Goal: Information Seeking & Learning: Check status

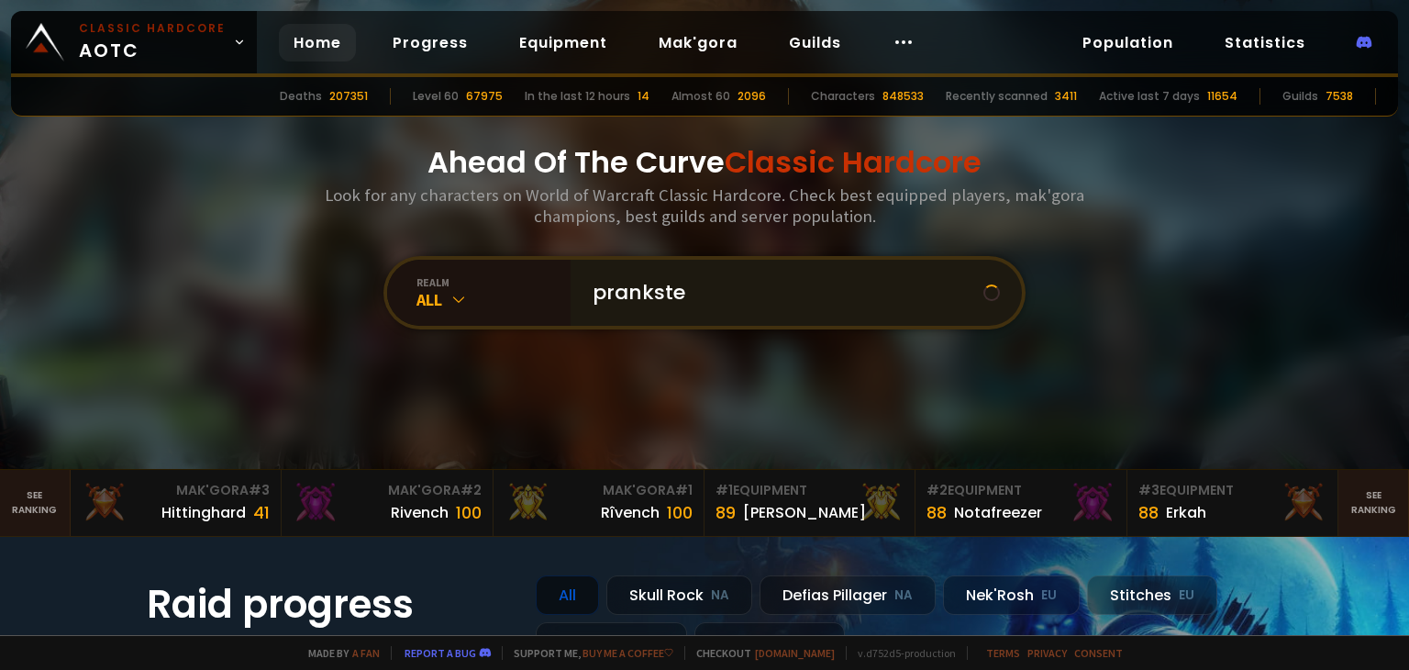
type input "prankster"
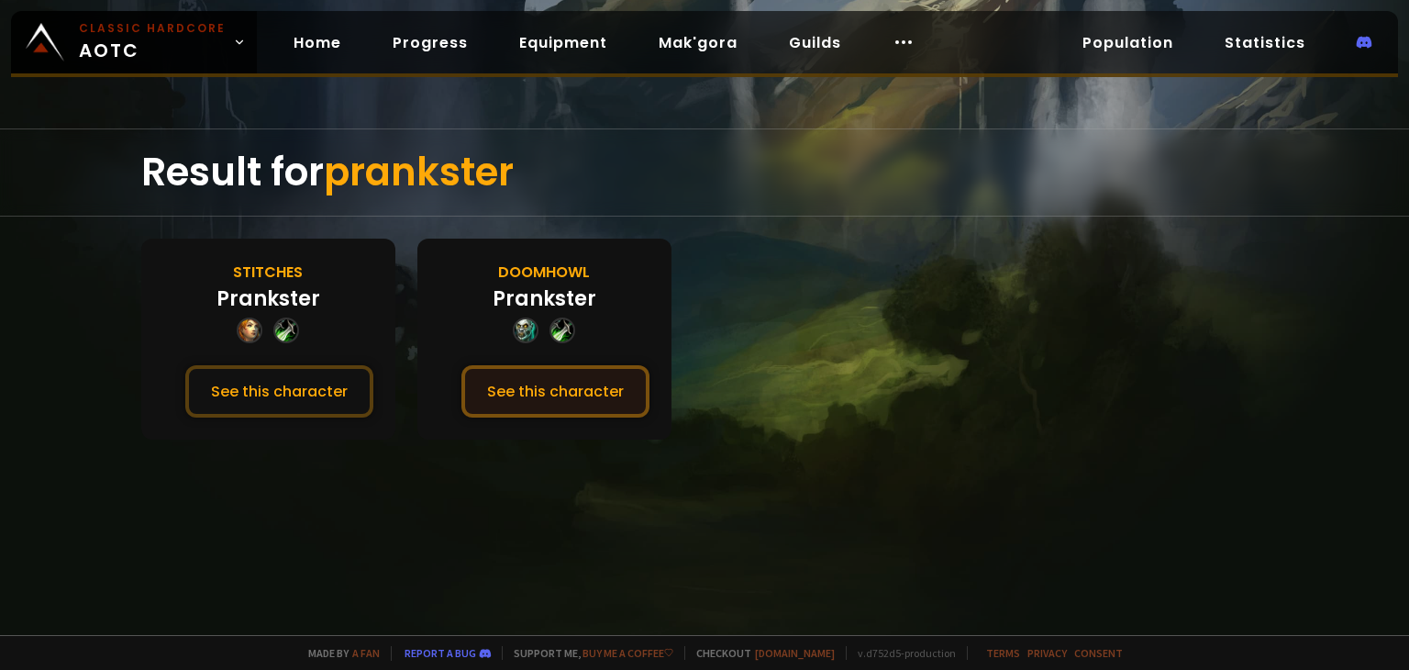
click at [557, 383] on button "See this character" at bounding box center [556, 391] width 188 height 52
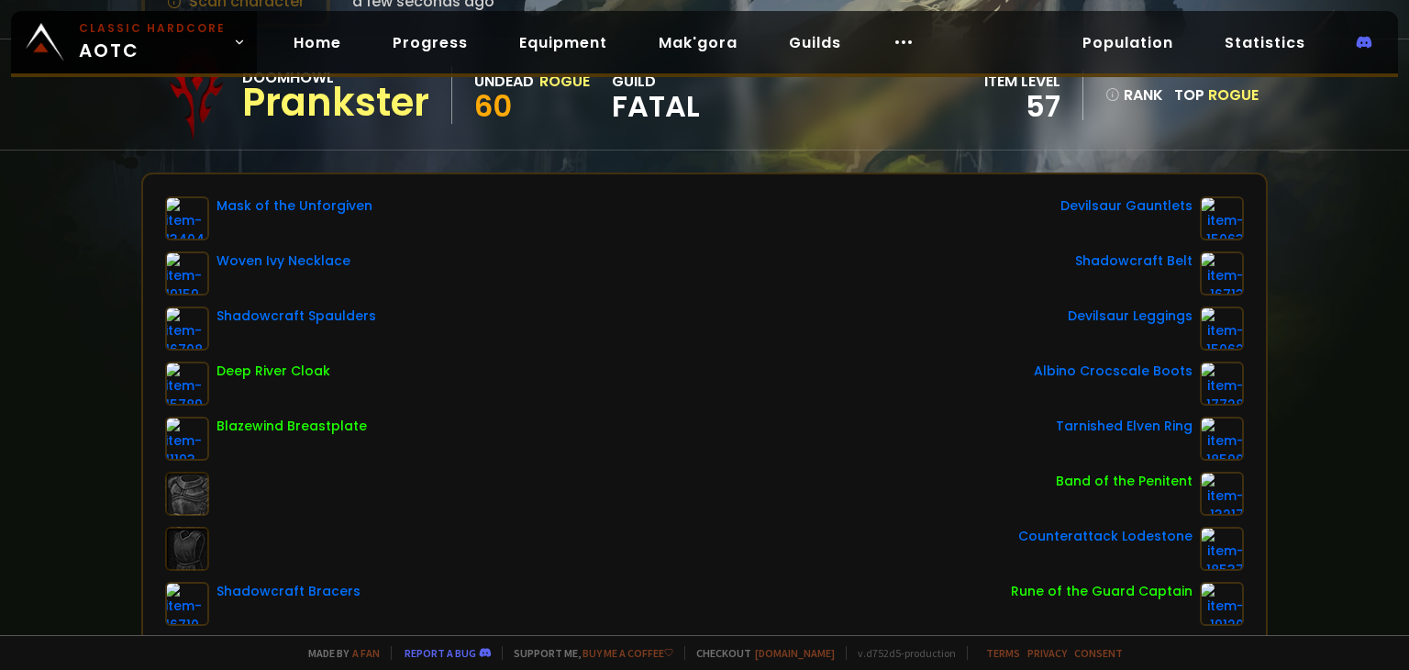
scroll to position [184, 0]
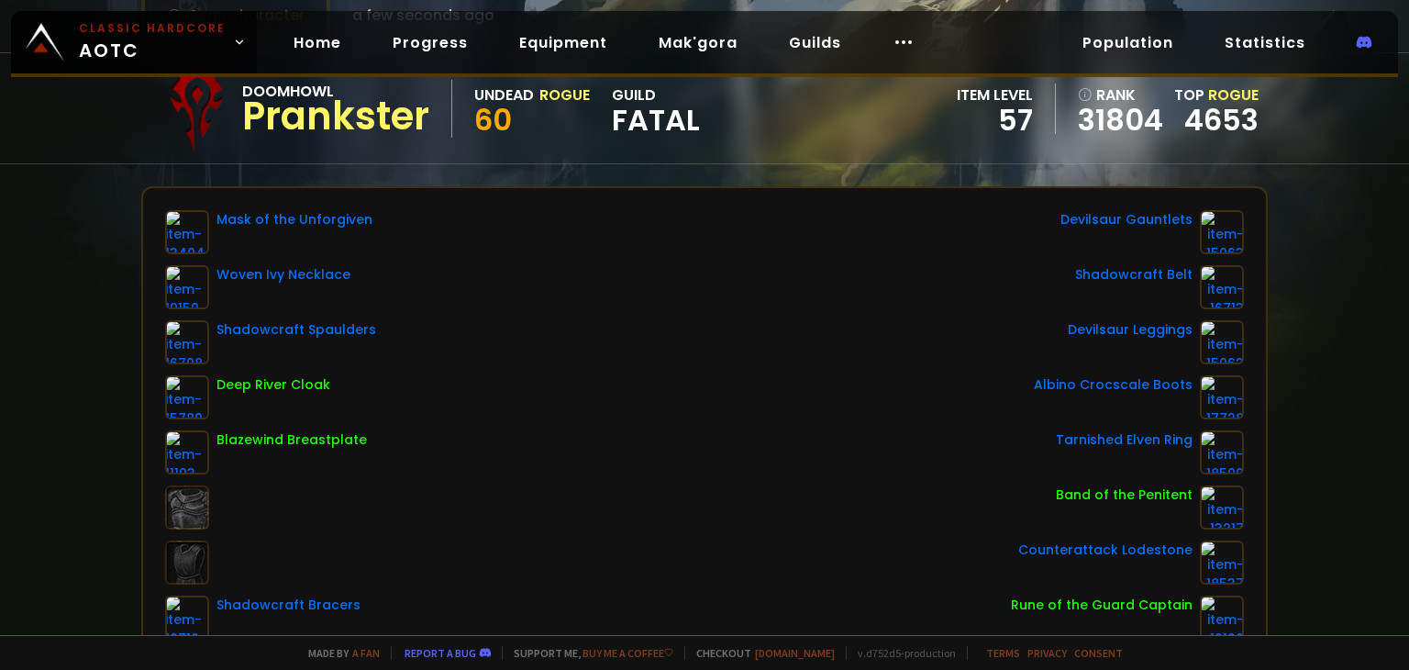
scroll to position [133, 0]
